Goal: Transaction & Acquisition: Purchase product/service

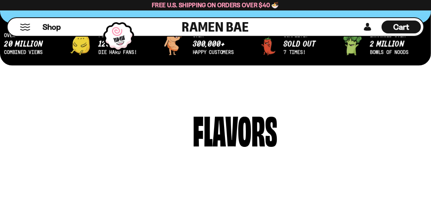
scroll to position [161, 0]
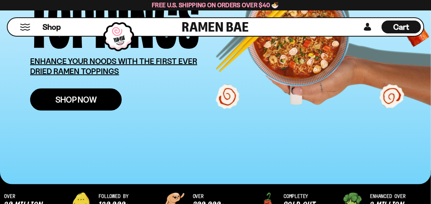
click at [62, 98] on span "Shop Now" at bounding box center [75, 99] width 41 height 8
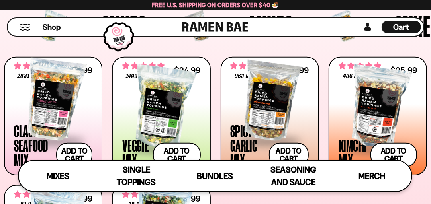
scroll to position [321, 0]
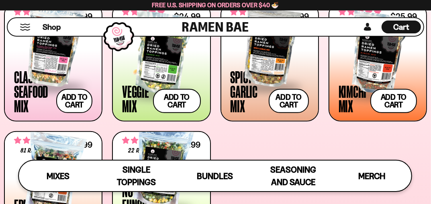
click at [156, 46] on div at bounding box center [161, 53] width 78 height 80
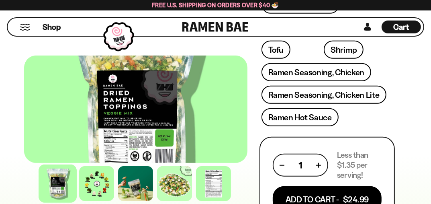
scroll to position [482, 0]
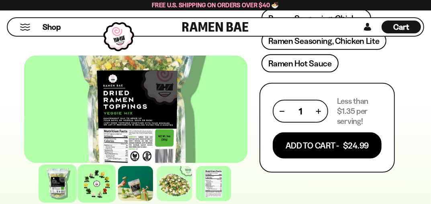
click at [94, 182] on div at bounding box center [97, 183] width 38 height 38
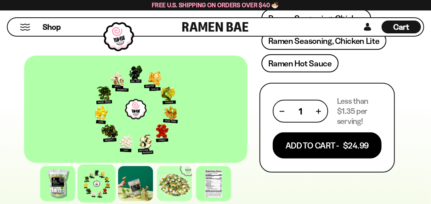
click at [110, 113] on div at bounding box center [135, 108] width 223 height 107
click at [137, 118] on div at bounding box center [135, 108] width 223 height 107
click at [162, 139] on div at bounding box center [135, 108] width 223 height 107
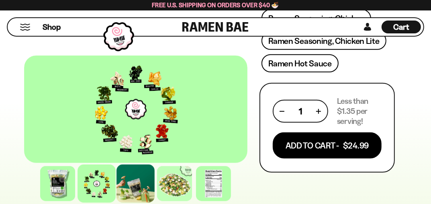
click at [140, 178] on div at bounding box center [136, 183] width 38 height 38
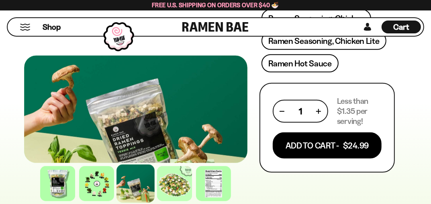
scroll to position [535, 0]
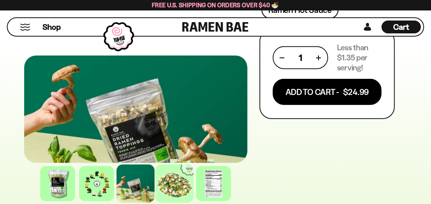
click at [183, 181] on div at bounding box center [175, 183] width 38 height 38
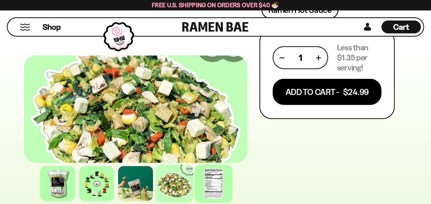
click at [208, 174] on div at bounding box center [214, 183] width 38 height 38
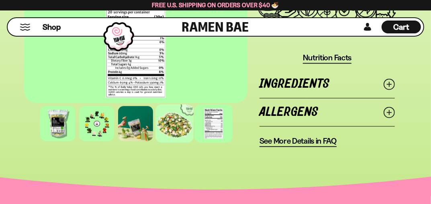
scroll to position [910, 0]
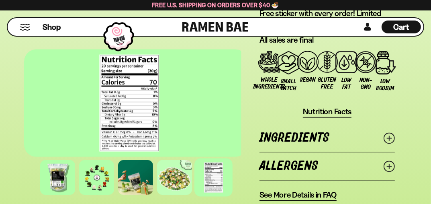
click at [112, 110] on div at bounding box center [129, 102] width 223 height 107
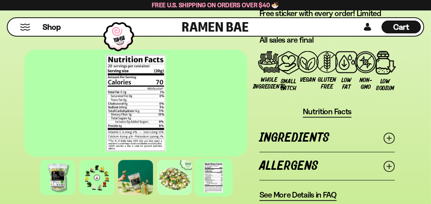
click at [141, 95] on div at bounding box center [135, 102] width 223 height 107
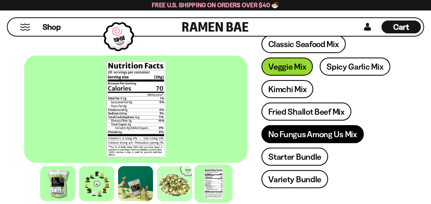
scroll to position [107, 0]
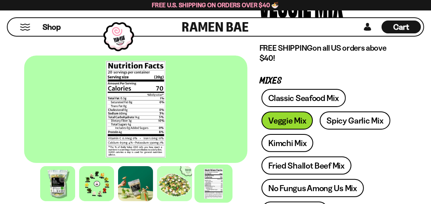
click at [286, 121] on div "Classic Seafood Mix Veggie Mix Spicy Garlic Mix Kimchi Mix Fried Shallot Beef M…" at bounding box center [326, 167] width 135 height 157
